Goal: Information Seeking & Learning: Learn about a topic

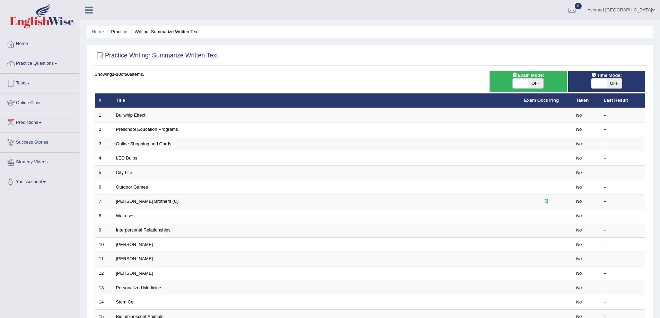
click at [47, 64] on link "Practice Questions" at bounding box center [39, 62] width 79 height 17
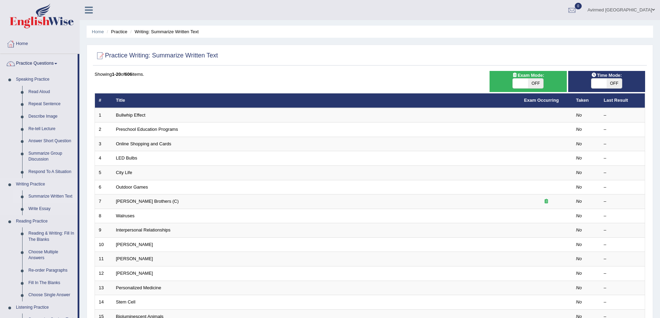
click at [59, 196] on link "Summarize Written Text" at bounding box center [51, 196] width 52 height 12
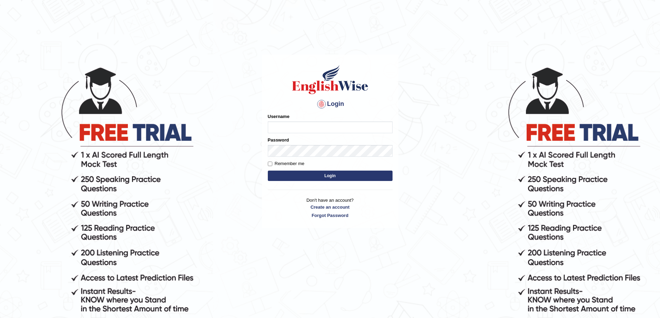
click at [294, 128] on input "Username" at bounding box center [330, 128] width 125 height 12
type input "Avirmed"
click at [268, 171] on button "Login" at bounding box center [330, 176] width 125 height 10
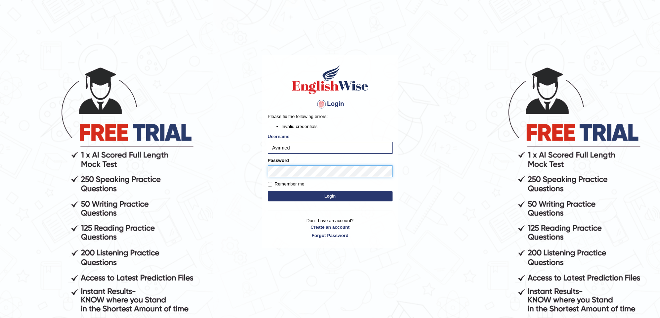
click at [268, 191] on button "Login" at bounding box center [330, 196] width 125 height 10
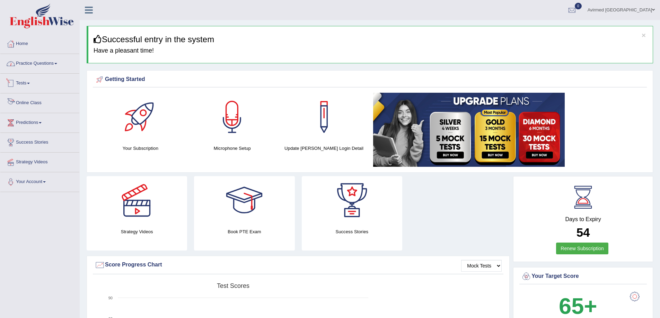
click at [57, 64] on span at bounding box center [55, 63] width 3 height 1
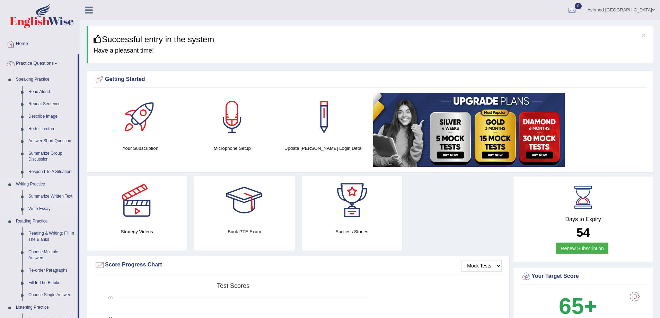
click at [45, 196] on link "Summarize Written Text" at bounding box center [51, 196] width 52 height 12
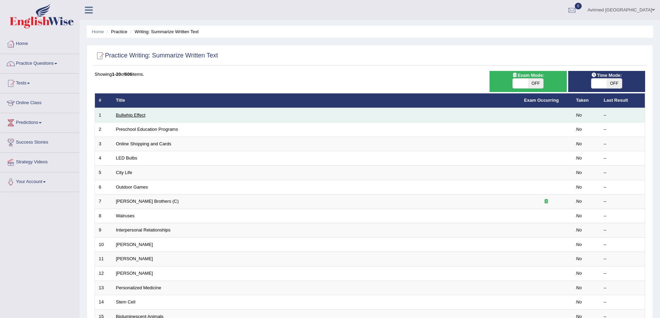
click at [129, 114] on link "Bullwhip Effect" at bounding box center [130, 115] width 29 height 5
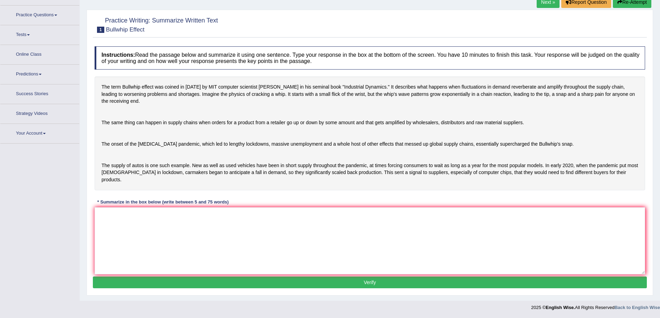
scroll to position [45, 0]
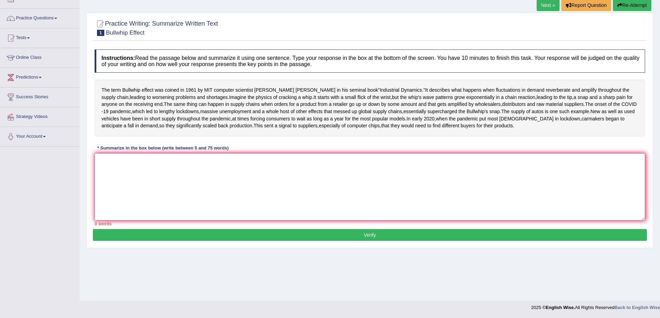
click at [113, 183] on textarea at bounding box center [370, 186] width 550 height 67
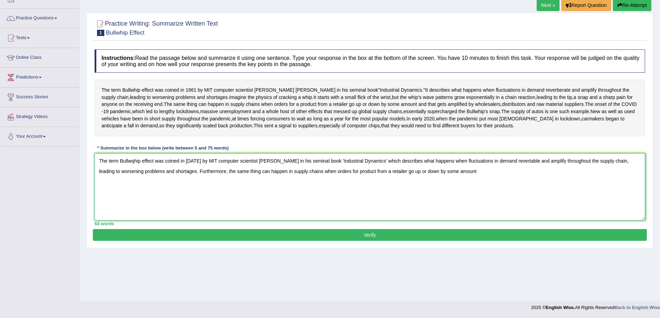
drag, startPoint x: 466, startPoint y: 202, endPoint x: 177, endPoint y: 209, distance: 288.9
click at [177, 209] on textarea "The term Bullwqhip effect was coined in [DATE] by MIT computer scientist [PERSO…" at bounding box center [370, 186] width 550 height 67
click at [192, 199] on textarea "The term Bullwqhip effect was coined in [DATE] by MIT computer scientist [PERSO…" at bounding box center [370, 186] width 550 height 67
click at [216, 199] on textarea "The term Bullwqhip effect was coined in 1961 by MIT computer scientist Jay Forr…" at bounding box center [370, 186] width 550 height 67
click at [177, 200] on textarea "The term Bullwqhip effect was coined in 1961 by MIT computer scientist Jay Forr…" at bounding box center [370, 186] width 550 height 67
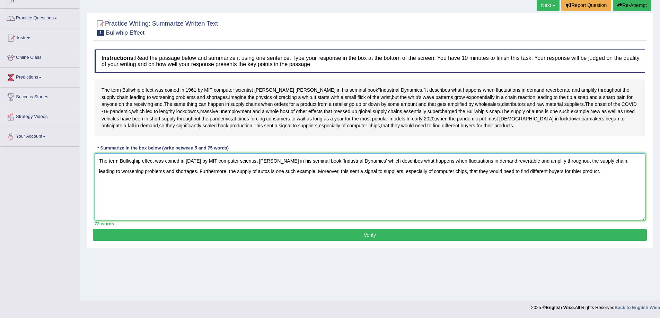
drag, startPoint x: 584, startPoint y: 200, endPoint x: 96, endPoint y: 193, distance: 488.6
click at [96, 193] on textarea "The term Bullwqhip effect was coined in 1961 by MIT computer scientist Jay Forr…" at bounding box center [370, 186] width 550 height 67
type textarea "The term Bullwqhip effect was coined in 1961 by MIT computer scientist Jay Forr…"
click at [328, 12] on div "Home Practice Writing: Summarize Written Text Bullwhip Effect Next » Report Que…" at bounding box center [370, 128] width 580 height 346
click at [56, 19] on link "Practice Questions" at bounding box center [39, 17] width 79 height 17
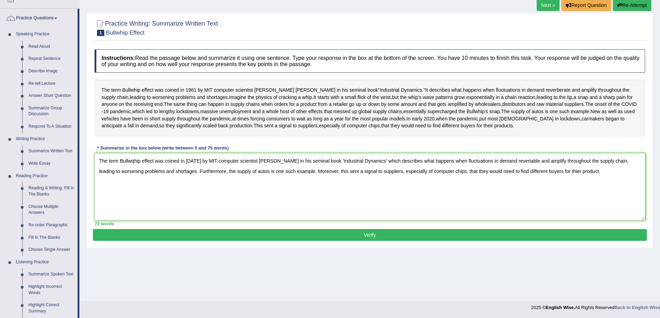
click at [370, 241] on button "Verify" at bounding box center [370, 235] width 554 height 12
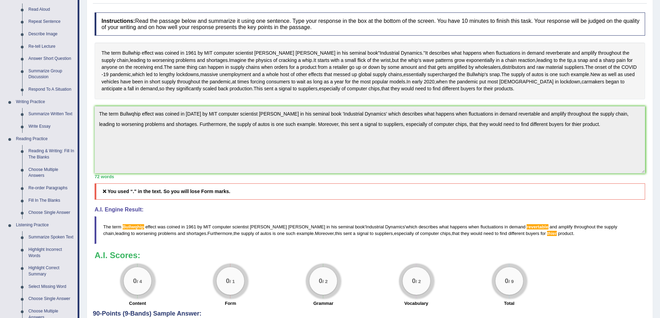
scroll to position [0, 0]
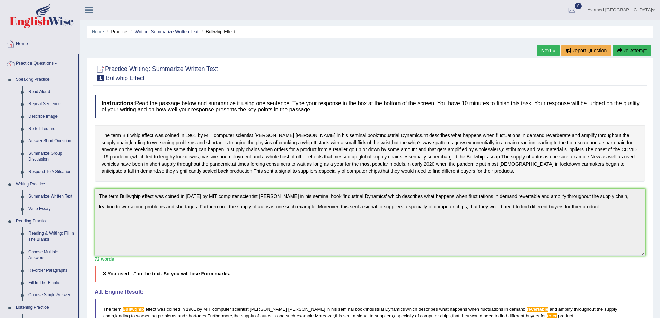
click at [631, 48] on button "Re-Attempt" at bounding box center [632, 51] width 38 height 12
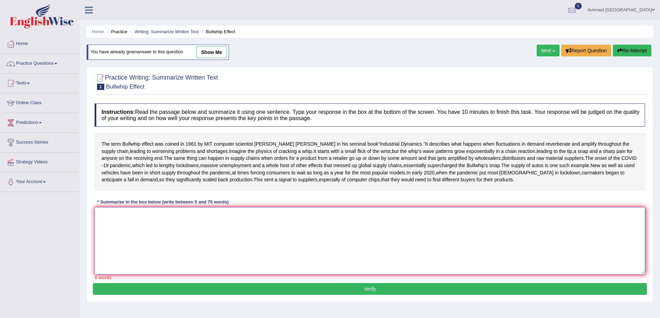
click at [146, 258] on textarea at bounding box center [370, 240] width 550 height 67
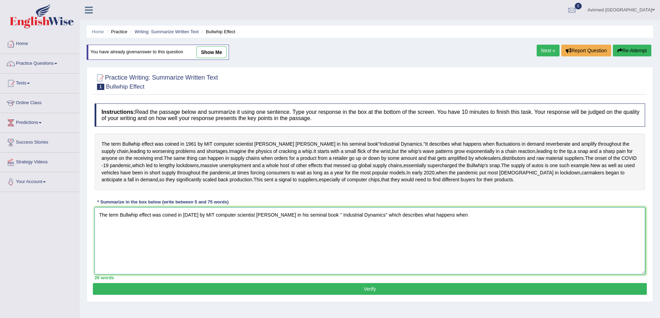
click at [384, 244] on textarea "The term Bullwhip effect was coined in 1961 by MIT computer scientist Jay Forre…" at bounding box center [370, 240] width 550 height 67
click at [466, 243] on textarea "The term Bullwhip effect was coined in 1961 by MIT computer scientist Jay Forre…" at bounding box center [370, 240] width 550 height 67
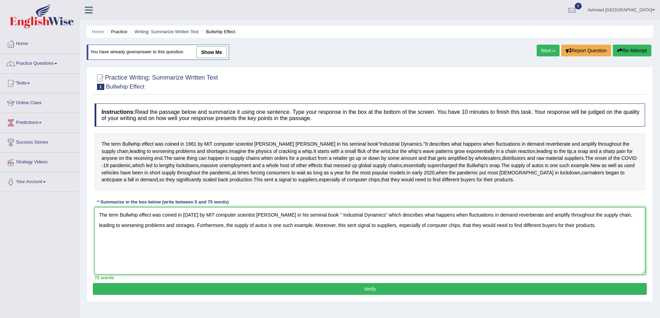
drag, startPoint x: 572, startPoint y: 256, endPoint x: 94, endPoint y: 243, distance: 477.7
click at [94, 243] on div "Instructions: Read the passage below and summarize it using one sentence. Type …" at bounding box center [370, 191] width 554 height 183
type textarea "The term Bullwhip effect was coined in 1961 by MIT computer scientist Jay Forre…"
click at [249, 275] on textarea "The term Bullwhip effect was coined in 1961 by MIT computer scientist Jay Forre…" at bounding box center [370, 240] width 550 height 67
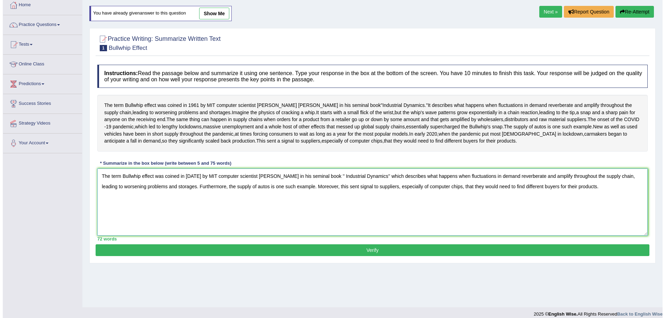
scroll to position [45, 0]
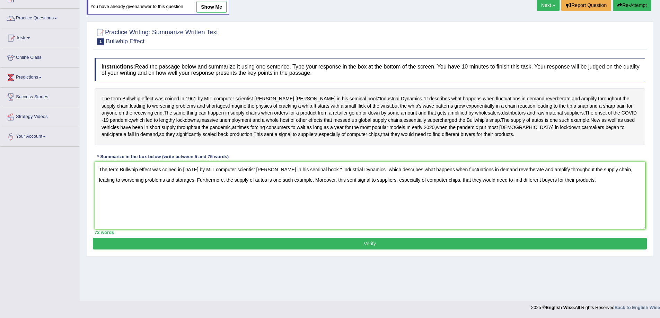
click at [373, 250] on button "Verify" at bounding box center [370, 244] width 554 height 12
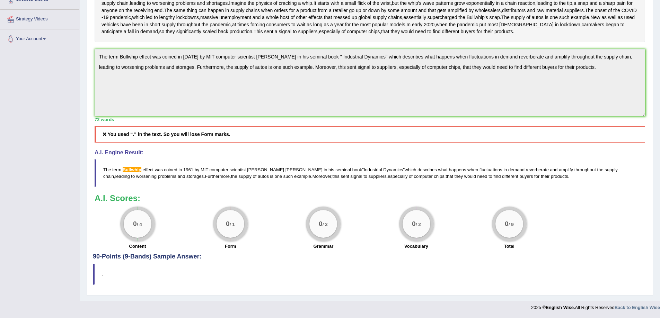
scroll to position [171, 0]
click at [181, 257] on h4 "90-Points (9-Bands) Sample Answer:" at bounding box center [370, 105] width 554 height 310
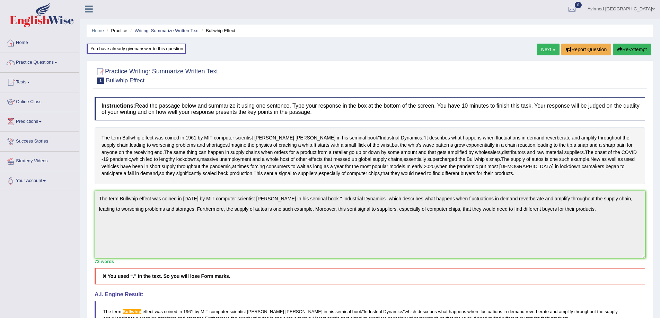
scroll to position [0, 0]
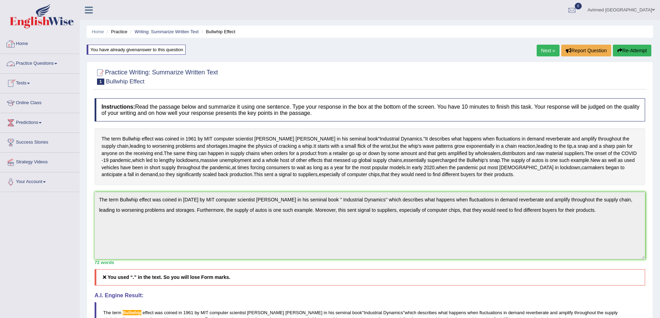
click at [57, 64] on span at bounding box center [55, 63] width 3 height 1
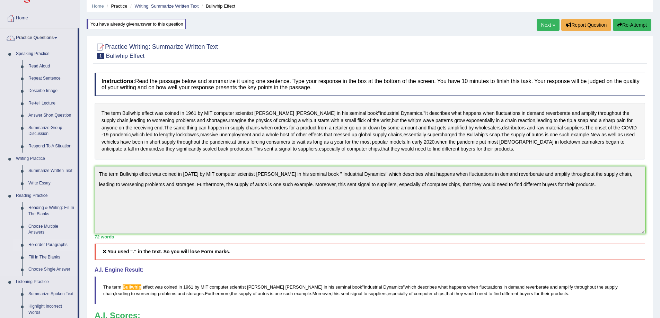
scroll to position [69, 0]
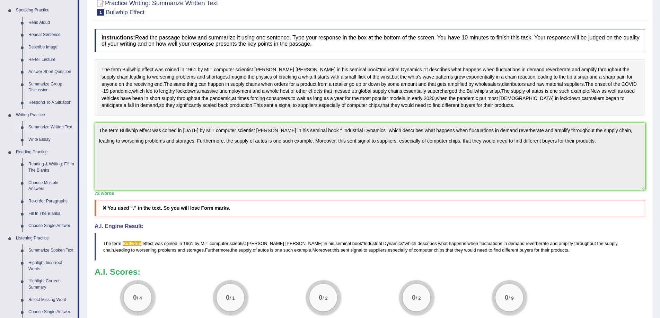
click at [64, 124] on link "Summarize Written Text" at bounding box center [51, 127] width 52 height 12
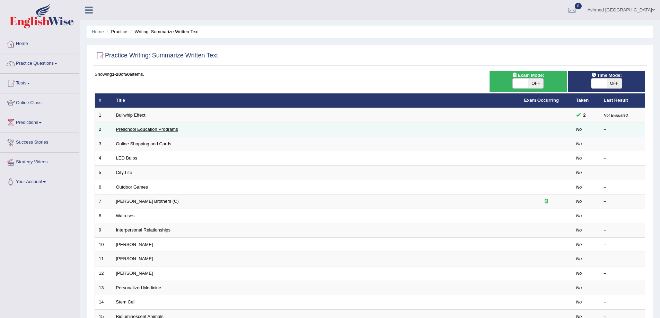
click at [160, 130] on link "Preschool Education Programs" at bounding box center [147, 129] width 62 height 5
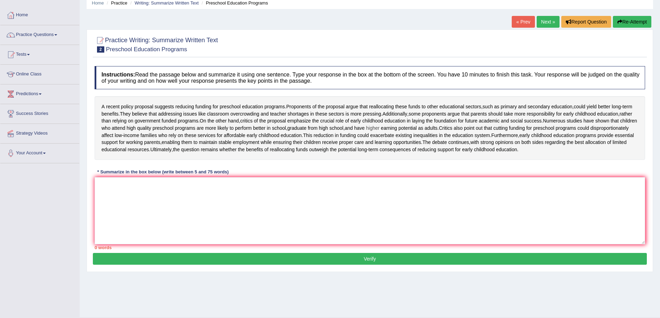
scroll to position [11, 0]
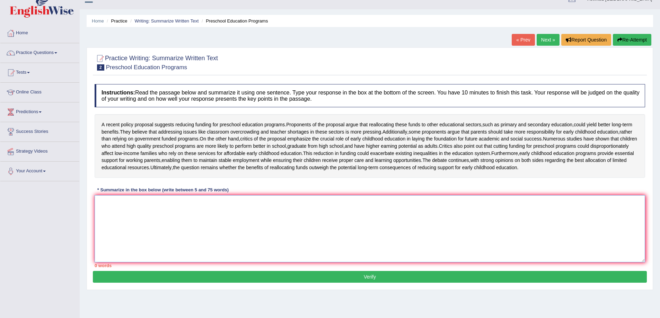
click at [108, 227] on textarea at bounding box center [370, 228] width 550 height 67
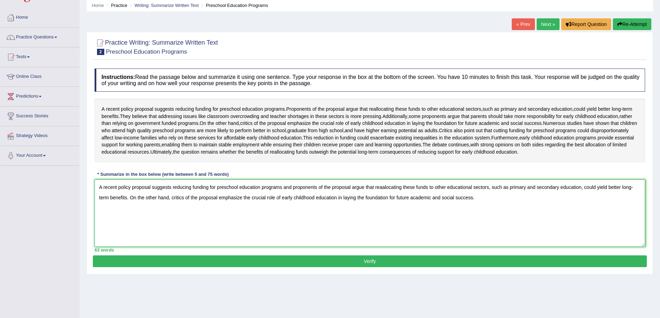
scroll to position [45, 0]
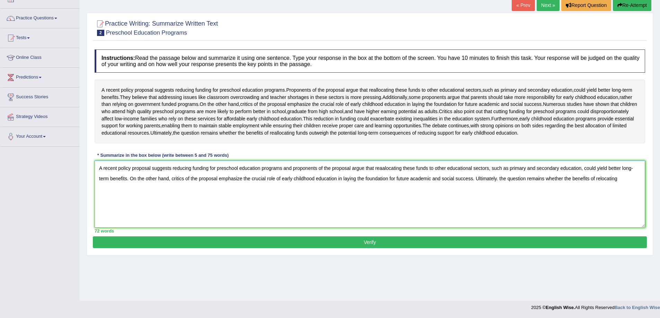
click at [601, 208] on textarea "A recent policy proposal suggests reducing funding for preschool education prog…" at bounding box center [370, 194] width 550 height 67
click at [633, 210] on textarea "A recent policy proposal suggests reducing funding for preschool education prog…" at bounding box center [370, 194] width 550 height 67
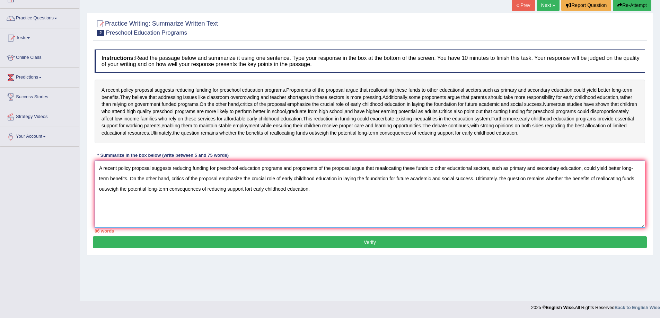
drag, startPoint x: 126, startPoint y: 207, endPoint x: 284, endPoint y: 199, distance: 157.7
click at [284, 199] on textarea "A recent policy proposal suggests reducing funding for preschool education prog…" at bounding box center [370, 194] width 550 height 67
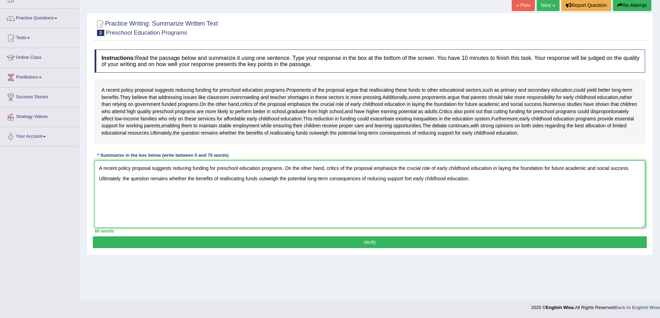
click at [280, 217] on textarea "A recent policy proposal suggests reducing funding for preschool education prog…" at bounding box center [370, 194] width 550 height 67
click at [284, 200] on textarea "A recent policy proposal suggests reducing funding for preschool education prog…" at bounding box center [370, 194] width 550 height 67
click at [473, 209] on textarea "A recent policy proposal suggests reducing funding for preschool education prog…" at bounding box center [370, 194] width 550 height 67
click at [284, 196] on textarea "A recent policy proposal suggests reducing funding for preschool education prog…" at bounding box center [370, 194] width 550 height 67
click at [120, 209] on textarea "A recent policy proposal suggests reducing funding for preschool education prog…" at bounding box center [370, 194] width 550 height 67
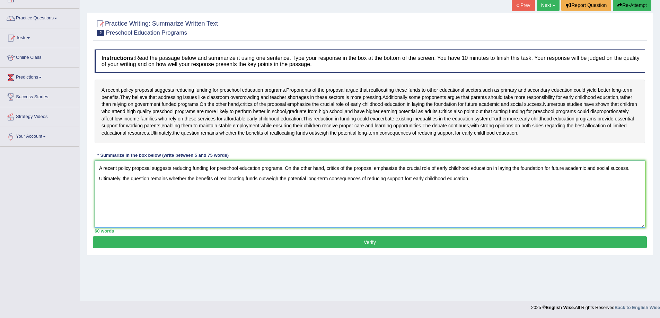
click at [121, 209] on textarea "A recent policy proposal suggests reducing funding for preschool education prog…" at bounding box center [370, 194] width 550 height 67
click at [412, 207] on textarea "A recent policy proposal suggests reducing funding for preschool education prog…" at bounding box center [370, 194] width 550 height 67
drag, startPoint x: 473, startPoint y: 206, endPoint x: 98, endPoint y: 198, distance: 374.4
click at [98, 198] on textarea "A recent policy proposal suggests reducing funding for preschool education prog…" at bounding box center [370, 194] width 550 height 67
type textarea "A recent policy proposal suggests reducing funding for preschool education prog…"
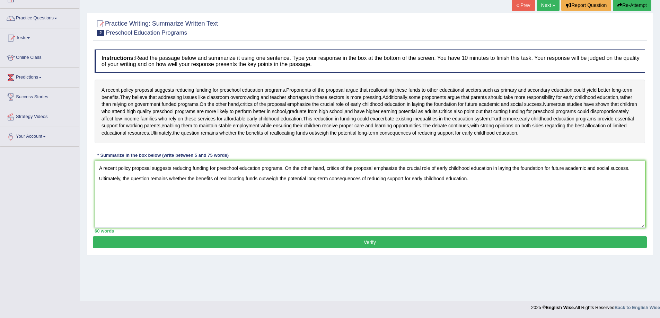
click at [362, 248] on button "Verify" at bounding box center [370, 242] width 554 height 12
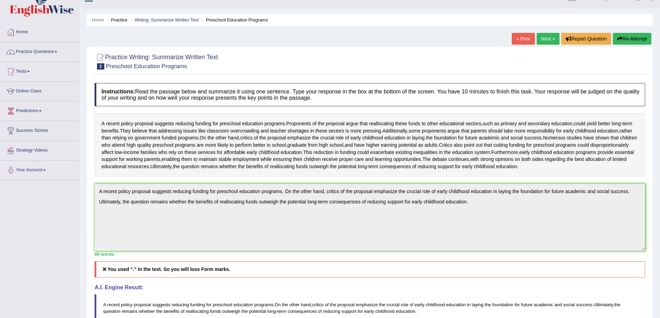
scroll to position [35, 0]
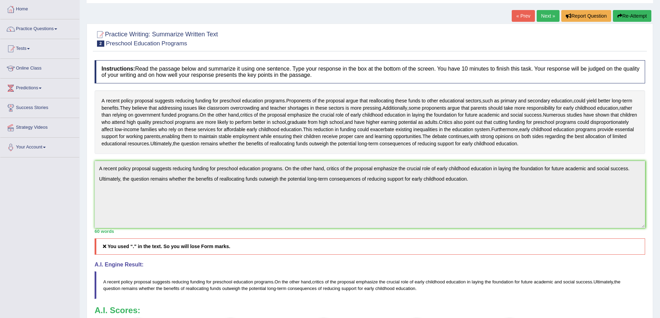
click at [56, 29] on link "Practice Questions" at bounding box center [39, 27] width 79 height 17
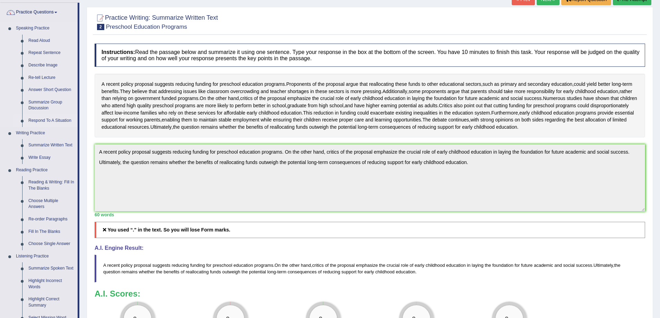
scroll to position [36, 0]
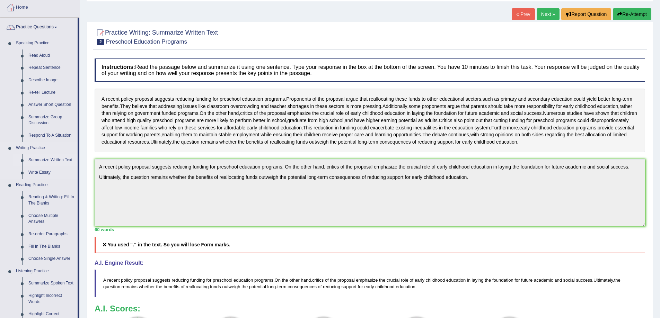
click at [48, 160] on link "Summarize Written Text" at bounding box center [51, 160] width 52 height 12
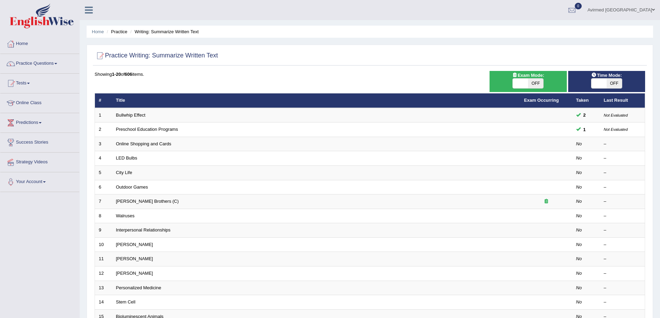
click at [517, 82] on span at bounding box center [519, 84] width 15 height 10
checkbox input "true"
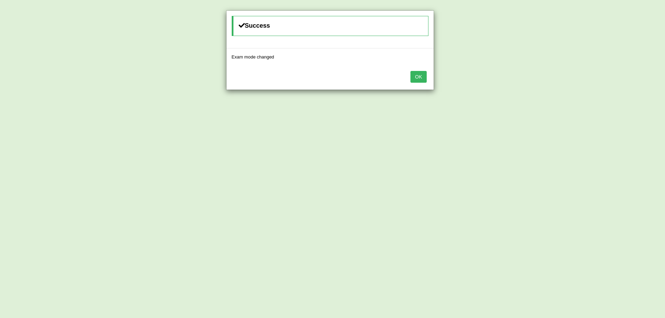
click at [418, 74] on button "OK" at bounding box center [418, 77] width 16 height 12
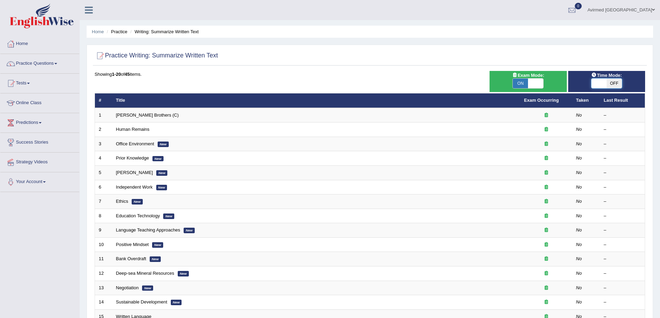
click at [596, 83] on span at bounding box center [598, 84] width 15 height 10
checkbox input "true"
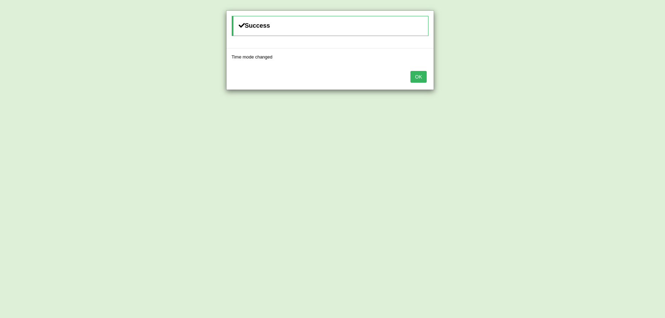
drag, startPoint x: 420, startPoint y: 75, endPoint x: 345, endPoint y: 158, distance: 111.1
click at [419, 75] on button "OK" at bounding box center [418, 77] width 16 height 12
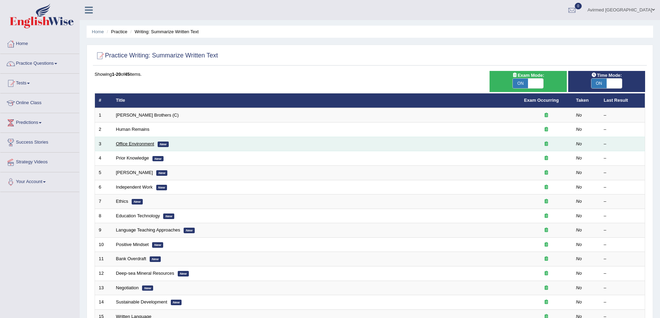
click at [142, 144] on link "Office Environment" at bounding box center [135, 143] width 38 height 5
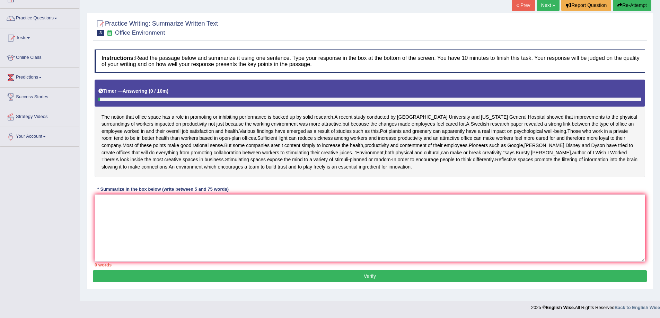
scroll to position [53, 0]
click at [183, 230] on textarea at bounding box center [370, 228] width 550 height 67
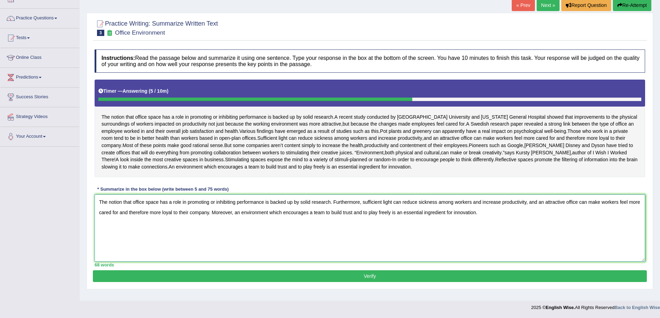
drag, startPoint x: 472, startPoint y: 222, endPoint x: 95, endPoint y: 211, distance: 376.9
click at [95, 211] on textarea "The notion that office space has a role in promoting or inhibiting performance …" at bounding box center [370, 228] width 550 height 67
type textarea "The notion that office space has a role in promoting or inhibiting performance …"
click at [370, 280] on button "Verify" at bounding box center [370, 276] width 554 height 12
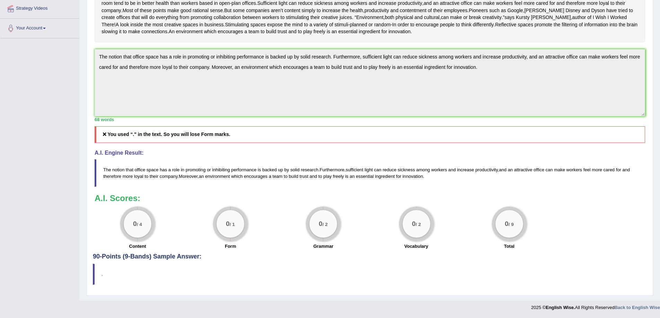
scroll to position [168, 0]
drag, startPoint x: 239, startPoint y: 135, endPoint x: 153, endPoint y: 142, distance: 86.5
click at [155, 142] on h5 "You used “." in the text. So you will lose Form marks." at bounding box center [370, 134] width 550 height 16
click at [176, 156] on div "A.I. Engine Result: The notion that office space has a role in promoting or inh…" at bounding box center [370, 168] width 550 height 37
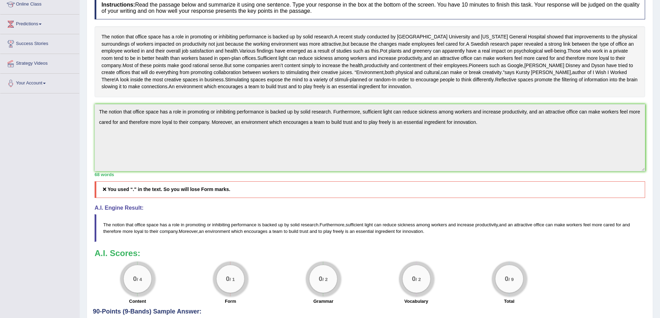
scroll to position [0, 0]
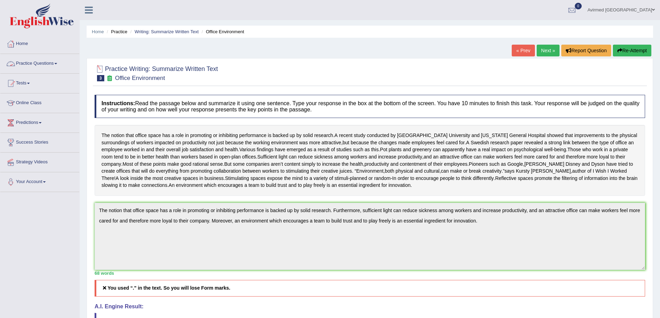
click at [59, 63] on link "Practice Questions" at bounding box center [39, 62] width 79 height 17
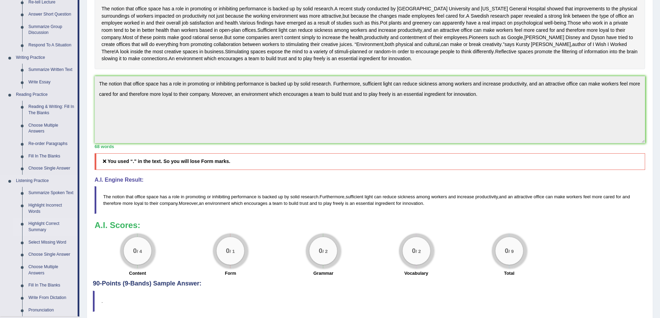
scroll to position [138, 0]
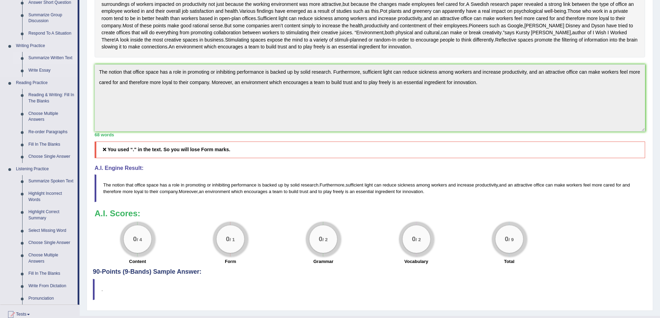
click at [52, 57] on link "Summarize Written Text" at bounding box center [51, 58] width 52 height 12
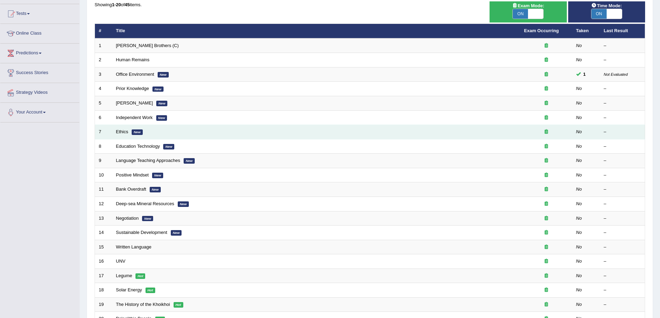
scroll to position [69, 0]
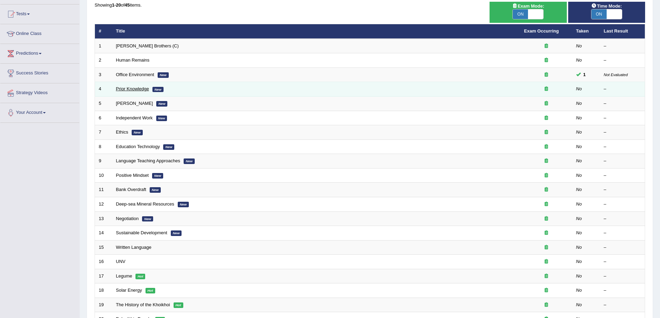
click at [128, 88] on link "Prior Knowledge" at bounding box center [132, 88] width 33 height 5
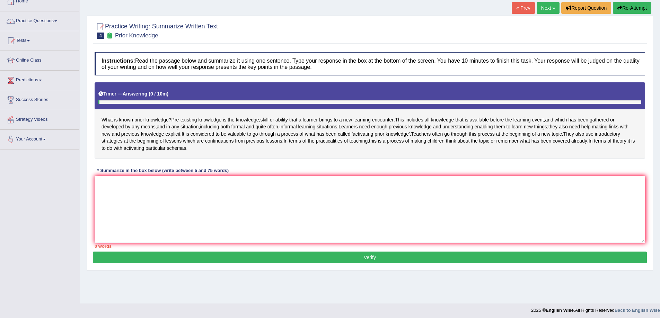
scroll to position [45, 0]
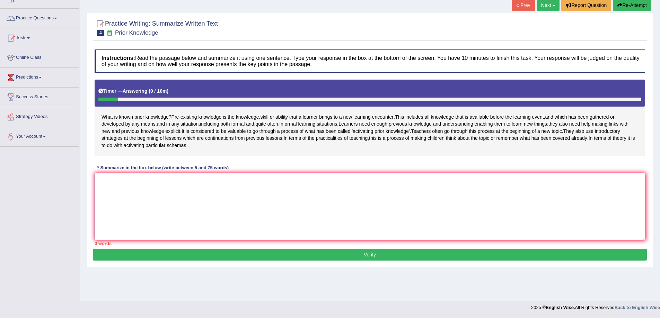
drag, startPoint x: 125, startPoint y: 191, endPoint x: 121, endPoint y: 198, distance: 8.1
click at [121, 198] on textarea at bounding box center [370, 206] width 550 height 67
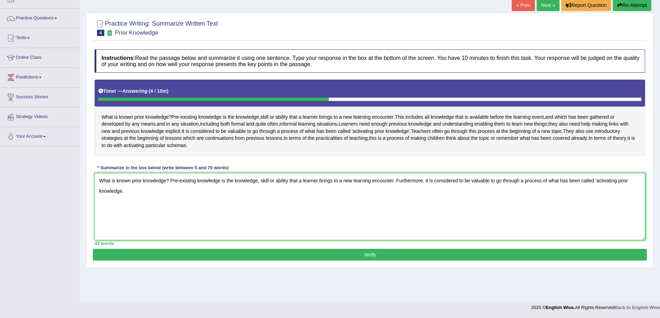
click at [634, 188] on textarea "What is known prior knowledge? Pre-existing knowledge is the knowledge, skill o…" at bounding box center [370, 206] width 550 height 67
click at [125, 196] on textarea "What is known prior knowledge? Pre-existing knowledge is the knowledge, skill o…" at bounding box center [370, 206] width 550 height 67
click at [395, 189] on textarea "What is known prior knowledge? Pre-existing knowledge is the knowledge, skill o…" at bounding box center [370, 206] width 550 height 67
click at [123, 199] on textarea "What is known prior knowledge? Pre-existing knowledge is the knowledge, skill o…" at bounding box center [370, 206] width 550 height 67
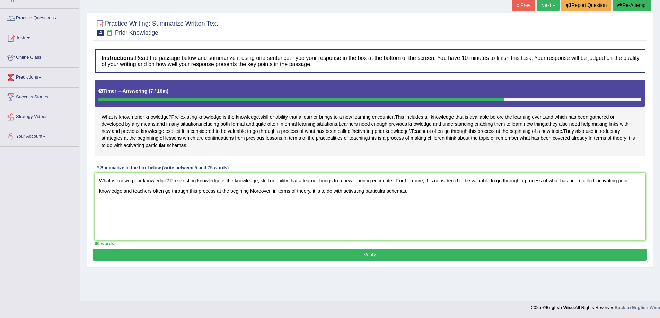
click at [243, 199] on textarea "What is known prior knowledge? Pre-existing knowledge is the knowledge, skill o…" at bounding box center [370, 206] width 550 height 67
click at [252, 197] on textarea "What is known prior knowledge? Pre-existing knowledge is the knowledge, skill o…" at bounding box center [370, 206] width 550 height 67
drag, startPoint x: 449, startPoint y: 198, endPoint x: 98, endPoint y: 189, distance: 351.2
click at [98, 189] on textarea "What is known prior knowledge? Pre-existing knowledge is the knowledge, skill o…" at bounding box center [370, 206] width 550 height 67
type textarea "What is known prior knowledge? Pre-existing knowledge is the knowledge, skill o…"
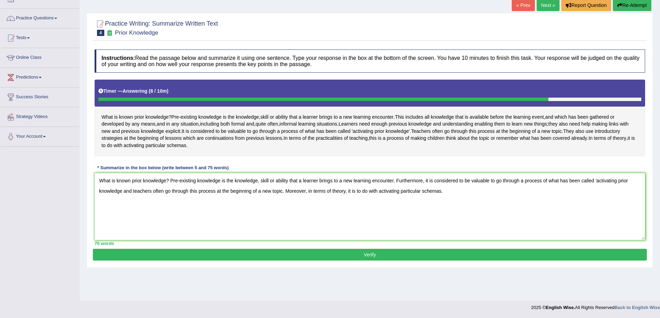
click at [368, 261] on button "Verify" at bounding box center [370, 255] width 554 height 12
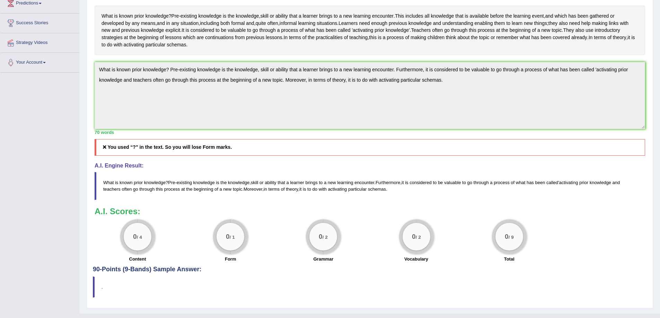
scroll to position [0, 0]
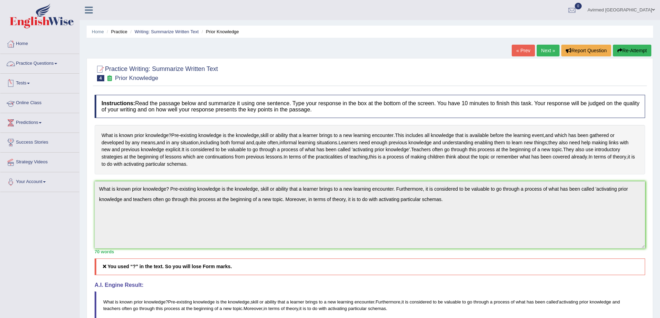
click at [57, 63] on span at bounding box center [55, 63] width 3 height 1
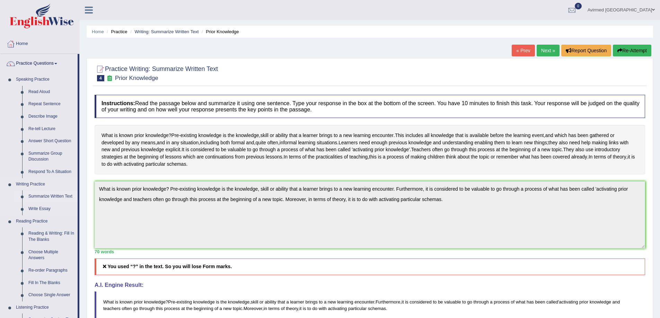
click at [56, 197] on link "Summarize Written Text" at bounding box center [51, 196] width 52 height 12
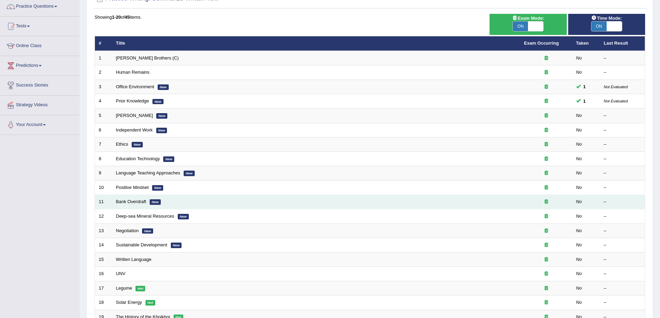
scroll to position [69, 0]
